Goal: Task Accomplishment & Management: Use online tool/utility

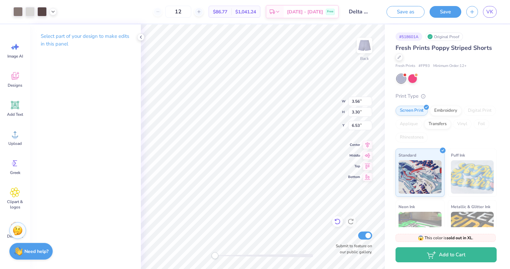
type input "6.75"
type input "1.66"
type input "2.20"
type input "6.72"
click at [52, 13] on icon at bounding box center [52, 10] width 5 height 5
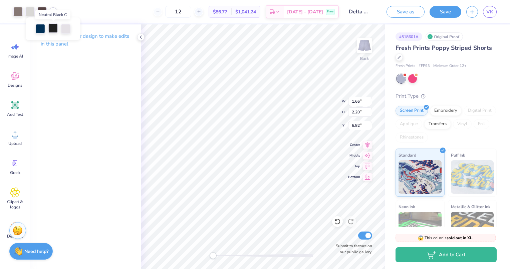
click at [51, 29] on div at bounding box center [52, 27] width 9 height 9
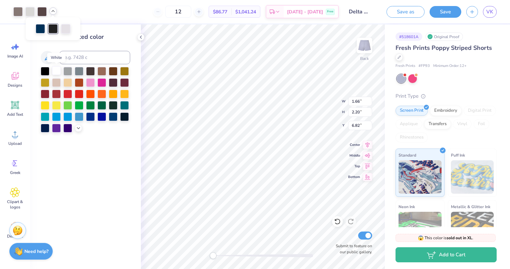
click at [56, 69] on div at bounding box center [56, 70] width 9 height 9
click at [55, 68] on div at bounding box center [56, 70] width 9 height 9
click at [53, 28] on div at bounding box center [52, 27] width 9 height 9
click at [55, 68] on div at bounding box center [56, 70] width 9 height 9
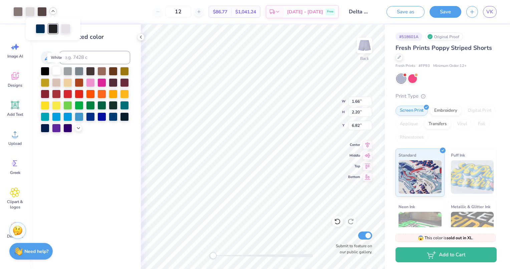
click at [55, 66] on div at bounding box center [56, 70] width 9 height 9
click at [17, 10] on div at bounding box center [17, 10] width 9 height 9
click at [56, 68] on div at bounding box center [56, 70] width 9 height 9
click at [29, 13] on div at bounding box center [29, 10] width 9 height 9
click at [56, 72] on div at bounding box center [56, 70] width 9 height 9
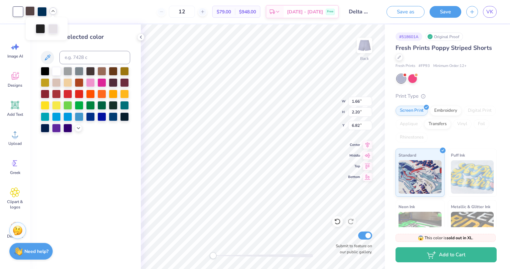
click at [29, 8] on div at bounding box center [29, 10] width 9 height 9
click at [56, 70] on div at bounding box center [56, 70] width 9 height 9
click at [42, 12] on div at bounding box center [41, 10] width 9 height 9
click at [55, 71] on div at bounding box center [56, 70] width 9 height 9
click at [42, 11] on div at bounding box center [41, 10] width 9 height 9
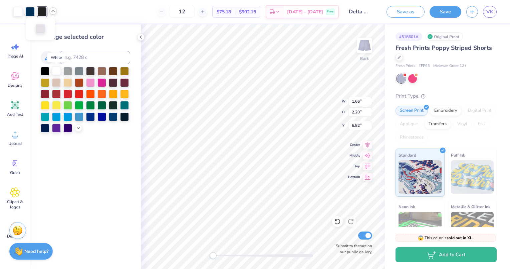
click at [55, 69] on div at bounding box center [56, 70] width 9 height 9
click at [43, 29] on div at bounding box center [40, 27] width 9 height 9
click at [53, 69] on div at bounding box center [56, 70] width 9 height 9
click at [40, 12] on div at bounding box center [41, 10] width 9 height 9
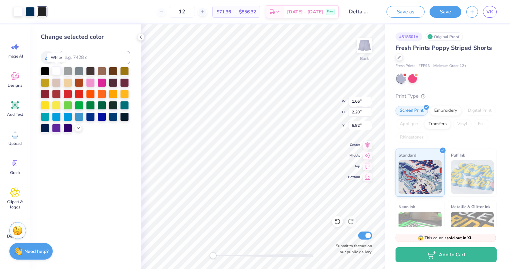
click at [57, 74] on div at bounding box center [56, 70] width 9 height 9
click at [40, 10] on div at bounding box center [41, 10] width 9 height 9
click at [41, 10] on div at bounding box center [41, 11] width 9 height 9
click at [54, 69] on div at bounding box center [56, 70] width 9 height 9
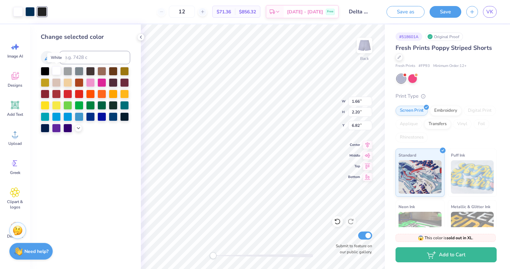
click at [54, 69] on div at bounding box center [56, 70] width 9 height 9
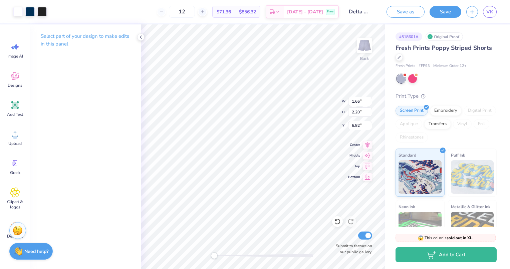
type input "1.77"
type input "1.83"
type input "7.01"
type input "3.56"
type input "1.45"
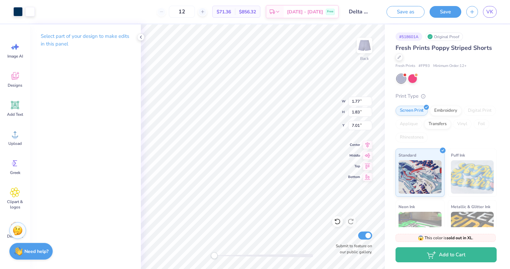
type input "8.59"
click at [410, 112] on div "Screen Print" at bounding box center [412, 110] width 32 height 10
click at [419, 151] on div "Standard" at bounding box center [420, 171] width 49 height 48
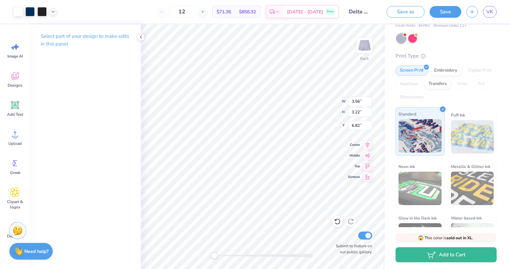
scroll to position [38, 0]
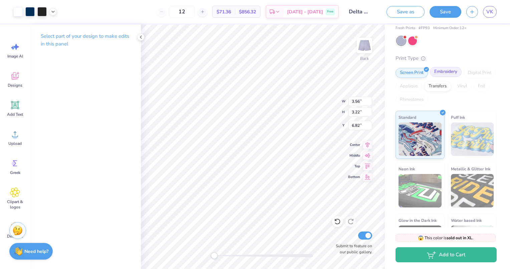
click at [454, 73] on div "Embroidery" at bounding box center [446, 72] width 32 height 10
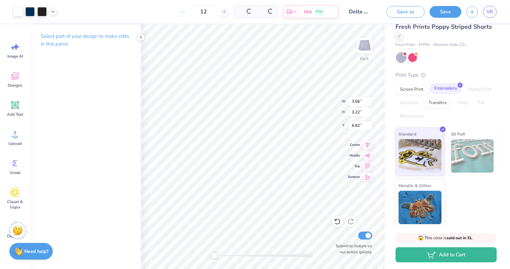
scroll to position [21, 0]
click at [412, 87] on div "Screen Print" at bounding box center [412, 89] width 32 height 10
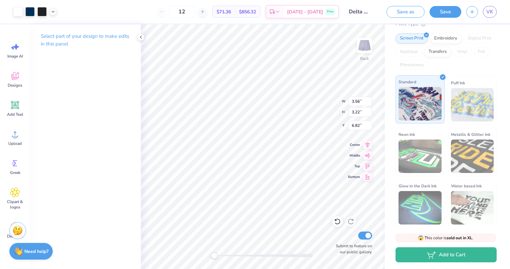
scroll to position [48, 0]
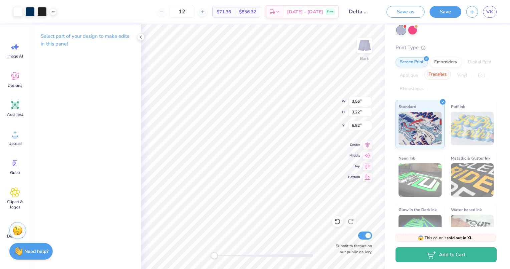
click at [451, 76] on div "Transfers" at bounding box center [438, 74] width 27 height 10
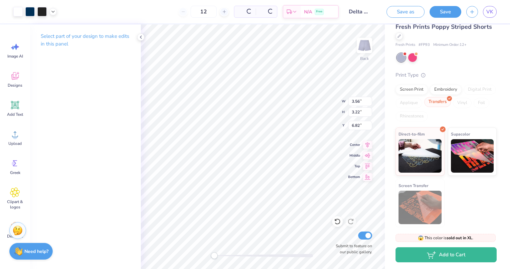
scroll to position [21, 0]
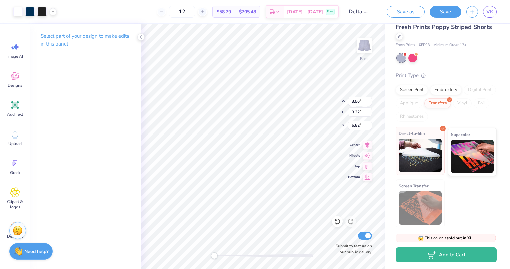
click at [421, 135] on span "Direct-to-film" at bounding box center [412, 133] width 26 height 7
click at [420, 87] on div "Screen Print" at bounding box center [412, 89] width 32 height 10
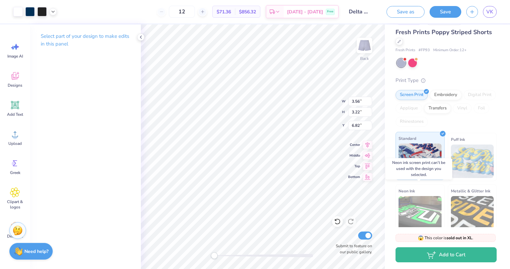
scroll to position [15, 0]
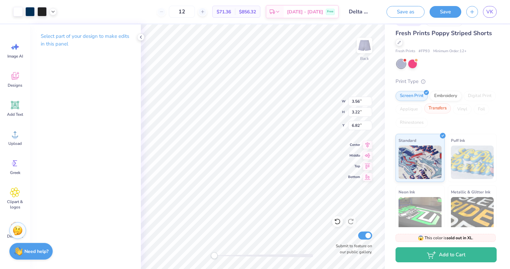
click at [451, 109] on div "Transfers" at bounding box center [438, 108] width 27 height 10
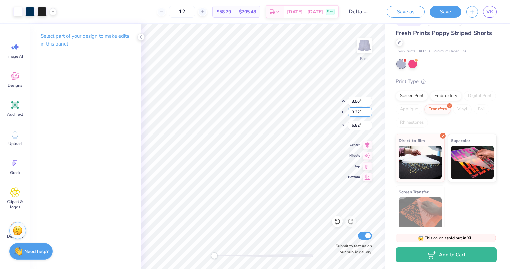
click at [308, 112] on div "Back W 3.56 3.56 " H 3.22 3.22 " Y 6.82 6.82 " Center Middle Top Bottom Submit …" at bounding box center [263, 146] width 244 height 244
type input "3.92"
type input "3.55"
type input "6.47"
click at [32, 10] on div at bounding box center [29, 10] width 9 height 9
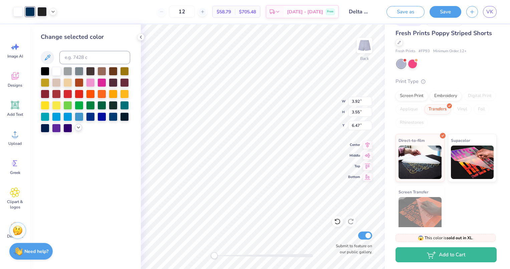
click at [78, 128] on polyline at bounding box center [78, 127] width 3 height 1
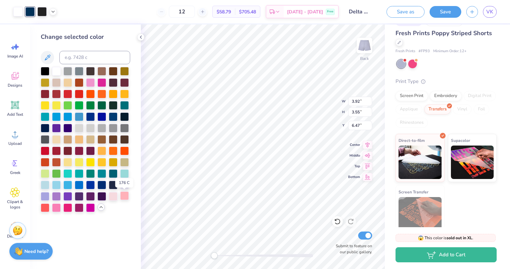
click at [122, 195] on div at bounding box center [124, 195] width 9 height 9
click at [113, 197] on div at bounding box center [113, 195] width 9 height 9
click at [16, 15] on div at bounding box center [17, 10] width 9 height 9
click at [70, 58] on input at bounding box center [94, 57] width 71 height 13
type input "540"
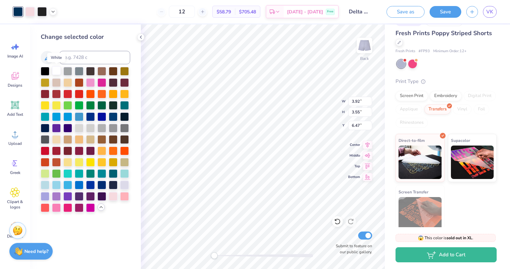
click at [55, 70] on div at bounding box center [56, 70] width 9 height 9
click at [29, 12] on div at bounding box center [29, 10] width 9 height 9
click at [73, 56] on input at bounding box center [94, 57] width 71 height 13
type input "4"
type input "540"
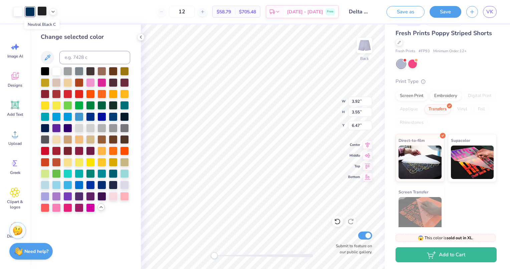
click at [42, 12] on div at bounding box center [41, 10] width 9 height 9
click at [56, 72] on div at bounding box center [56, 70] width 9 height 9
click at [50, 58] on icon at bounding box center [47, 57] width 8 height 8
click at [56, 69] on div at bounding box center [56, 70] width 9 height 9
click at [43, 11] on div at bounding box center [41, 10] width 9 height 9
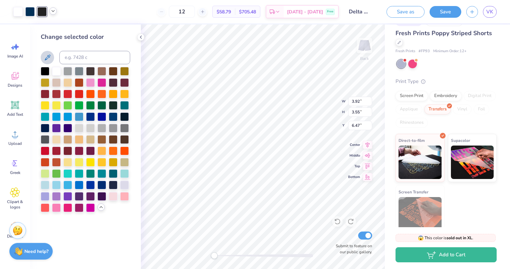
click at [51, 11] on icon at bounding box center [52, 10] width 5 height 5
click at [53, 27] on div at bounding box center [52, 27] width 9 height 9
click at [68, 54] on input at bounding box center [94, 57] width 71 height 13
click at [54, 11] on polyline at bounding box center [53, 10] width 3 height 1
click at [75, 54] on input at bounding box center [94, 57] width 71 height 13
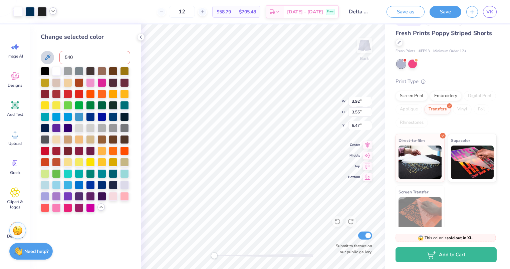
type input "540"
click at [420, 96] on div "Screen Print" at bounding box center [412, 95] width 32 height 10
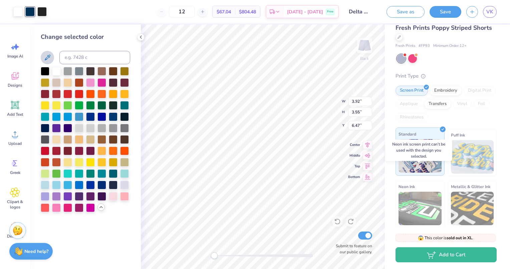
scroll to position [23, 0]
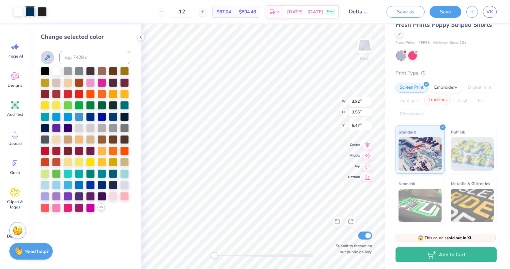
click at [451, 100] on div "Transfers" at bounding box center [438, 100] width 27 height 10
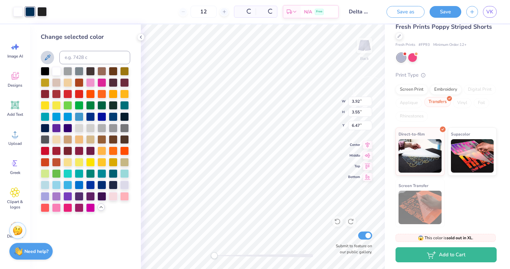
scroll to position [21, 0]
click at [195, 12] on input "12" at bounding box center [182, 12] width 26 height 12
type input "1"
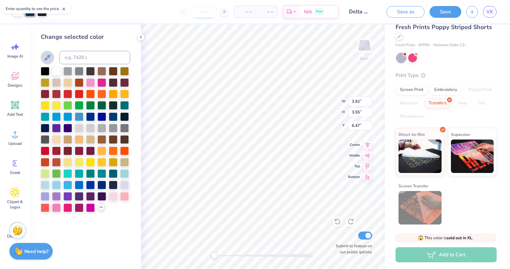
type input "5"
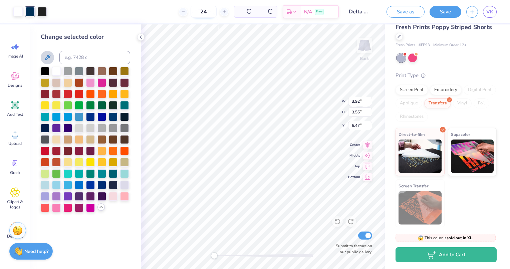
type input "24"
click at [191, 11] on input "24" at bounding box center [178, 12] width 26 height 12
click at [40, 10] on div at bounding box center [41, 10] width 9 height 9
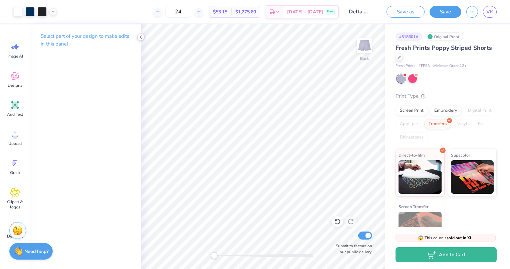
click at [143, 40] on div at bounding box center [140, 36] width 7 height 7
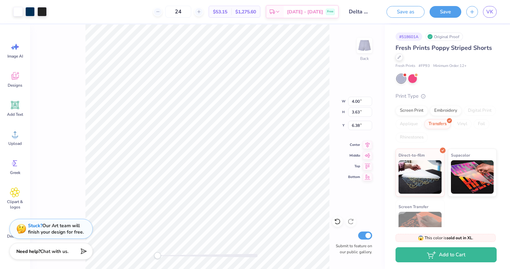
type input "4.00"
type input "3.63"
type input "6.26"
click at [445, 11] on button "Save" at bounding box center [446, 11] width 32 height 12
click at [29, 11] on div at bounding box center [29, 10] width 9 height 9
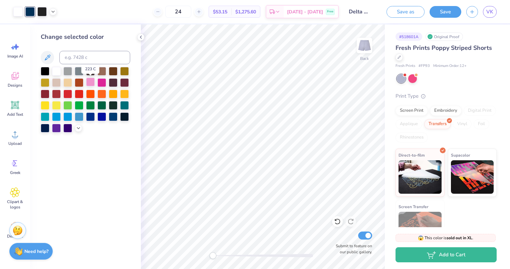
click at [90, 82] on div at bounding box center [90, 81] width 9 height 9
click at [79, 127] on icon at bounding box center [78, 127] width 5 height 5
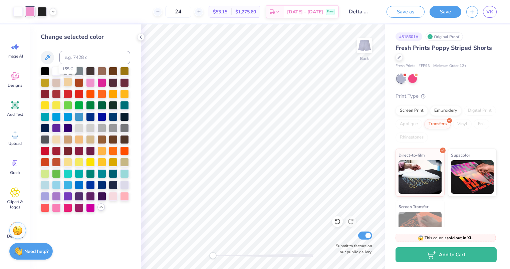
click at [68, 82] on div at bounding box center [67, 81] width 9 height 9
click at [125, 194] on div at bounding box center [124, 195] width 9 height 9
click at [77, 58] on input at bounding box center [94, 57] width 71 height 13
type input "540"
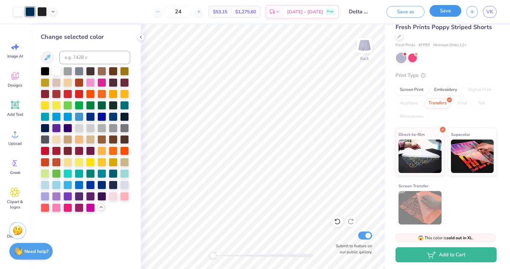
click at [452, 9] on button "Save" at bounding box center [446, 11] width 32 height 12
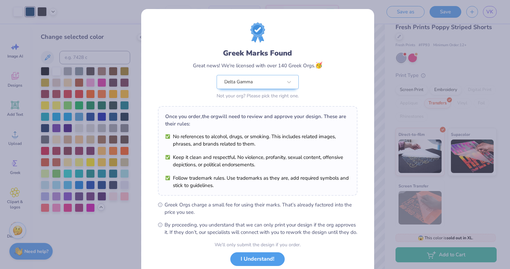
scroll to position [43, 0]
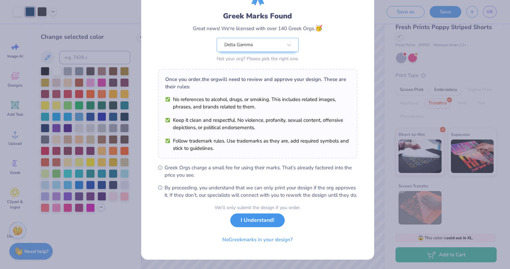
click at [257, 223] on button "I Understand!" at bounding box center [257, 220] width 54 height 14
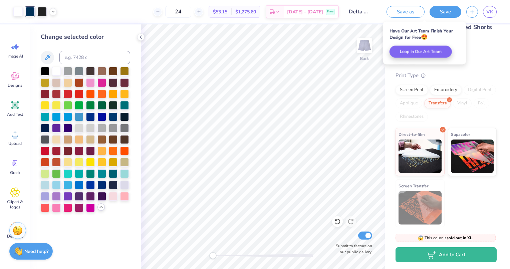
scroll to position [0, 0]
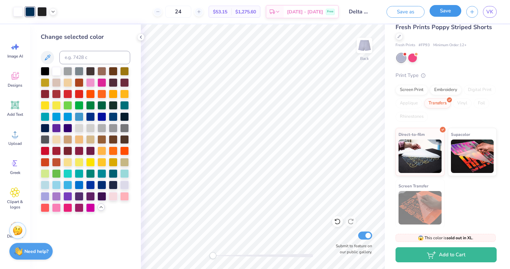
click at [450, 13] on button "Save" at bounding box center [446, 11] width 32 height 12
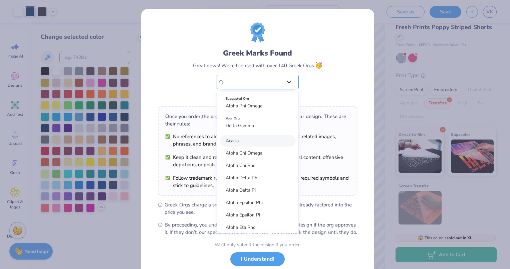
click at [287, 82] on icon at bounding box center [289, 82] width 4 height 2
click at [310, 87] on div "Greek Marks Found Great news! We're licensed with over 140 Greek Orgs. 🥳 option…" at bounding box center [258, 74] width 130 height 53
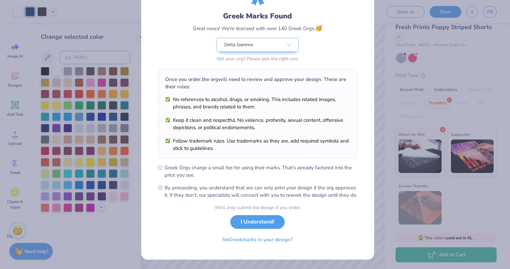
scroll to position [42, 0]
click at [251, 240] on button "No Greek marks in your design?" at bounding box center [258, 238] width 82 height 14
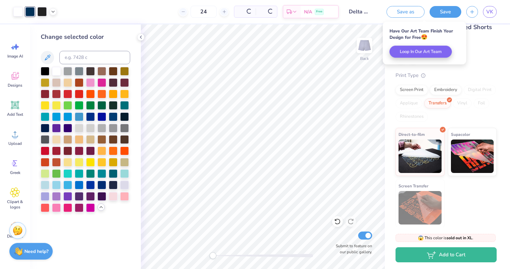
scroll to position [0, 0]
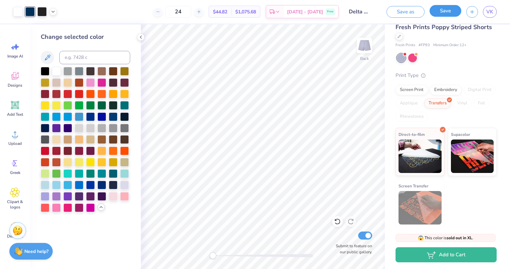
click at [454, 14] on button "Save" at bounding box center [446, 11] width 32 height 12
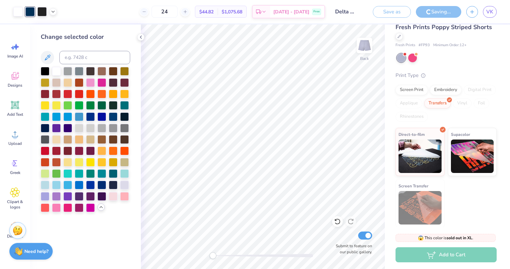
click at [348, 11] on input "Delta Gamma Poppy Short" at bounding box center [346, 11] width 33 height 13
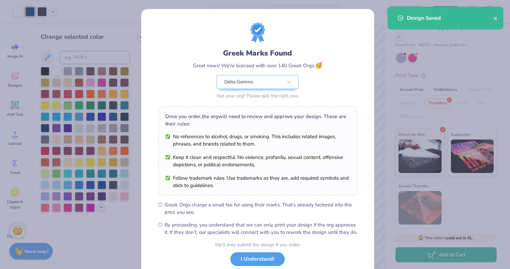
click at [489, 50] on div "Greek Marks Found Great news! We're licensed with over 140 Greek Orgs. 🥳 Delta …" at bounding box center [255, 134] width 510 height 269
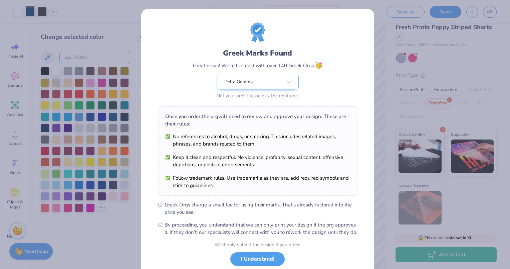
scroll to position [43, 0]
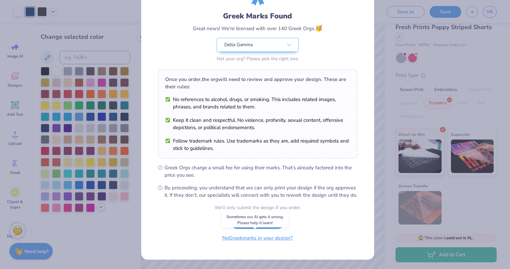
click at [233, 237] on button "No Greek marks in your design?" at bounding box center [258, 238] width 82 height 14
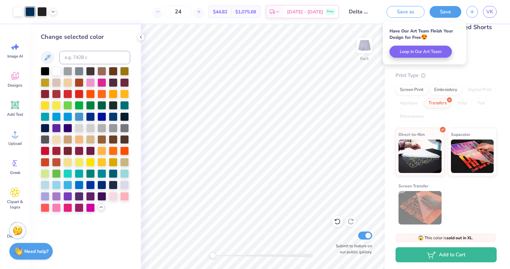
scroll to position [0, 0]
click at [358, 14] on input "Delta Gamma Poppy Short" at bounding box center [360, 11] width 33 height 13
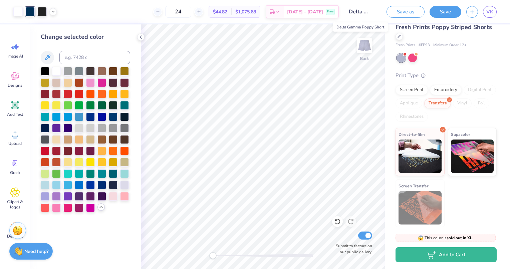
click at [358, 14] on input "Delta Gamma Poppy Short" at bounding box center [360, 11] width 33 height 13
drag, startPoint x: 358, startPoint y: 14, endPoint x: 351, endPoint y: 11, distance: 7.9
click at [351, 11] on input "Delta Gamma Poppy Short" at bounding box center [360, 11] width 33 height 13
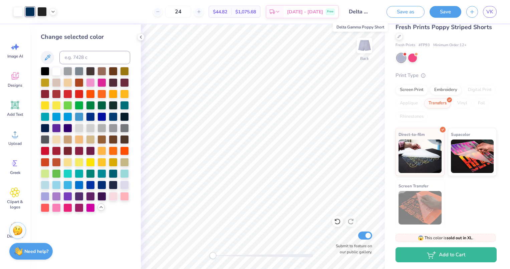
click at [354, 12] on input "Delta Gamma Poppy Short" at bounding box center [360, 11] width 33 height 13
click at [367, 12] on input "Delta Gamma Poppy Short" at bounding box center [360, 11] width 33 height 13
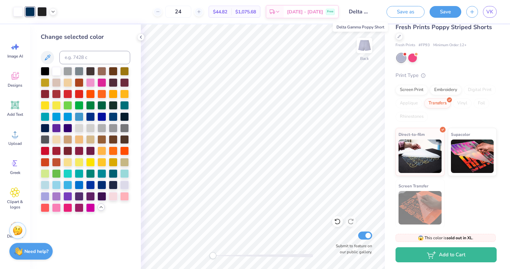
click at [367, 12] on input "Delta Gamma Poppy Short" at bounding box center [360, 11] width 33 height 13
drag, startPoint x: 367, startPoint y: 12, endPoint x: 361, endPoint y: 12, distance: 6.3
click at [361, 12] on input "Delta Gamma Poppy Short" at bounding box center [360, 11] width 33 height 13
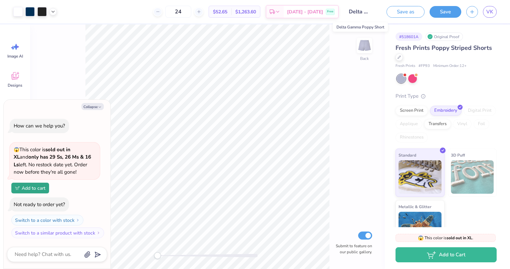
click at [361, 11] on input "Delta Gamma Poppy Short" at bounding box center [360, 11] width 33 height 13
click at [370, 11] on input "Delta Gamma Poppy Short" at bounding box center [360, 11] width 33 height 13
click at [489, 13] on span "VK" at bounding box center [490, 12] width 7 height 8
click at [492, 12] on span "VK" at bounding box center [490, 12] width 7 height 8
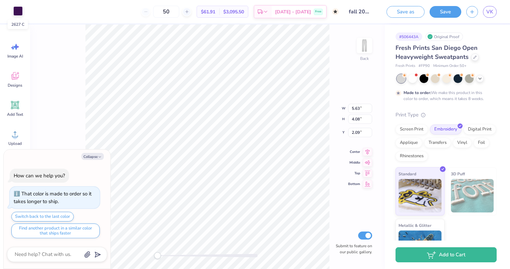
click at [14, 13] on div at bounding box center [17, 10] width 9 height 9
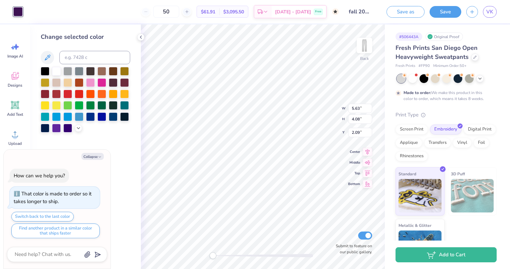
type textarea "x"
click at [85, 59] on input at bounding box center [94, 57] width 71 height 13
type input "540"
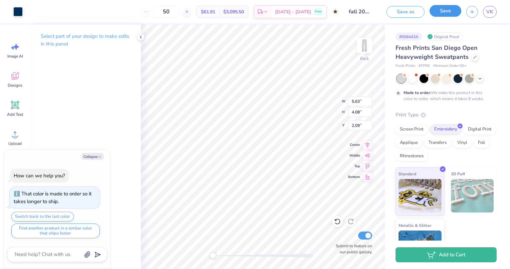
click at [438, 12] on button "Save" at bounding box center [446, 11] width 32 height 12
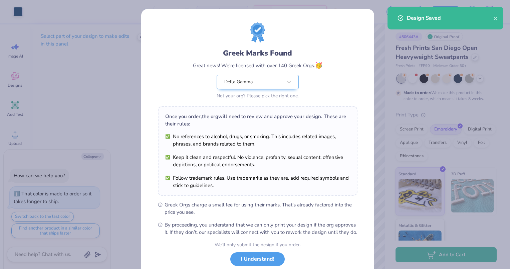
scroll to position [43, 0]
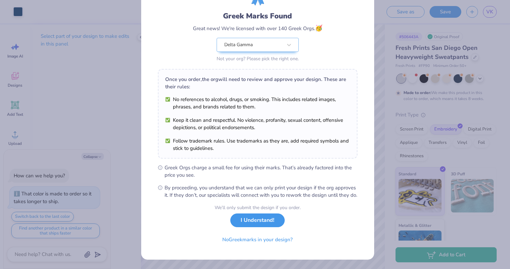
click at [256, 222] on button "I Understand!" at bounding box center [257, 220] width 54 height 14
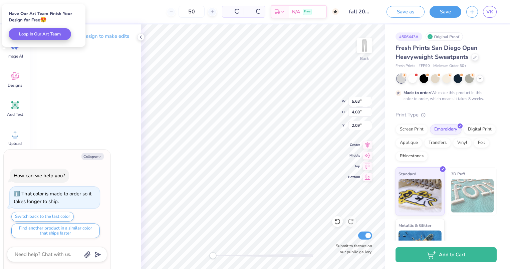
scroll to position [0, 0]
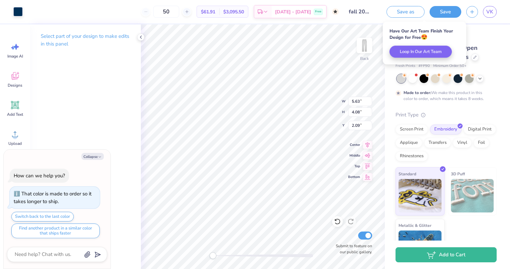
type textarea "x"
